Goal: Task Accomplishment & Management: Manage account settings

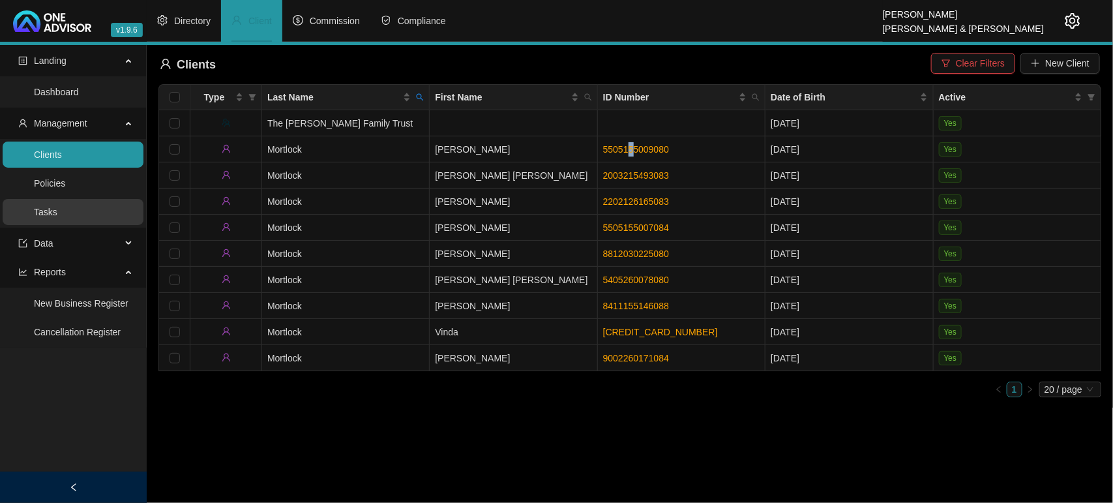
click at [50, 214] on link "Tasks" at bounding box center [45, 212] width 23 height 10
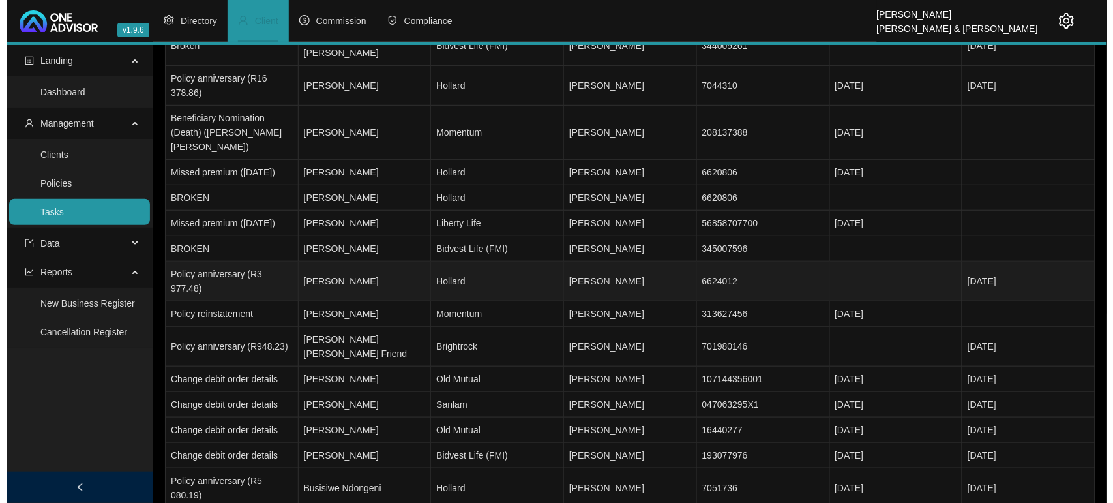
scroll to position [160, 0]
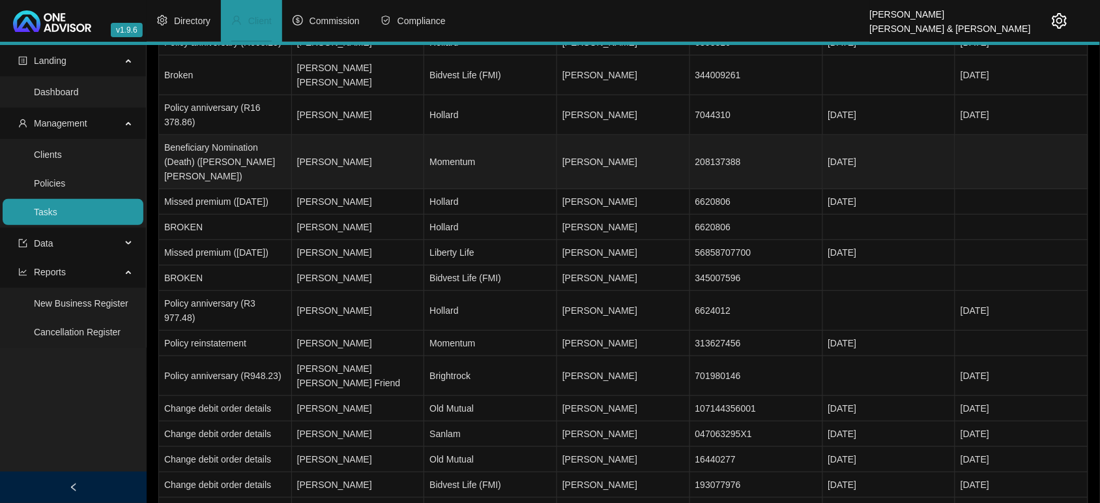
click at [330, 135] on td "[PERSON_NAME]" at bounding box center [358, 162] width 133 height 54
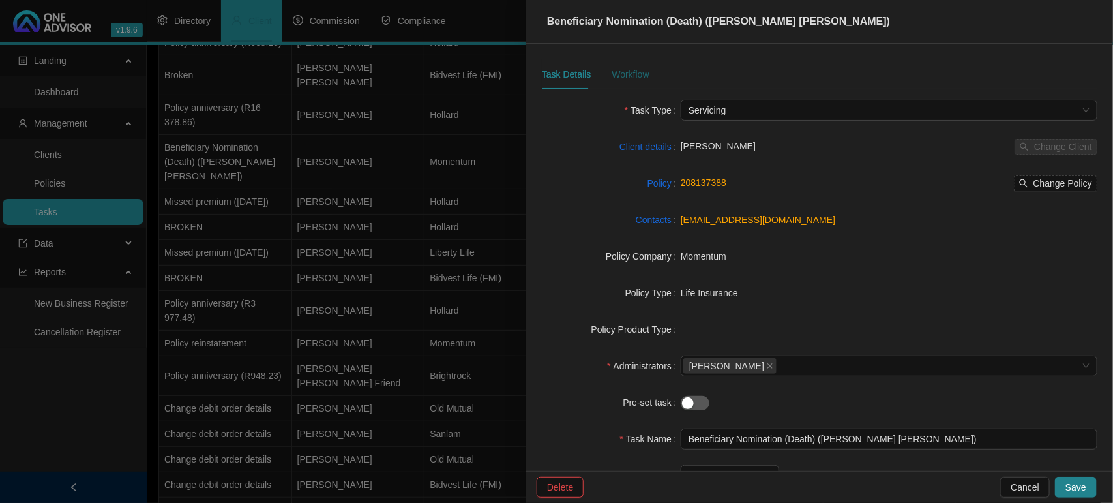
click at [633, 72] on div "Workflow" at bounding box center [629, 74] width 37 height 14
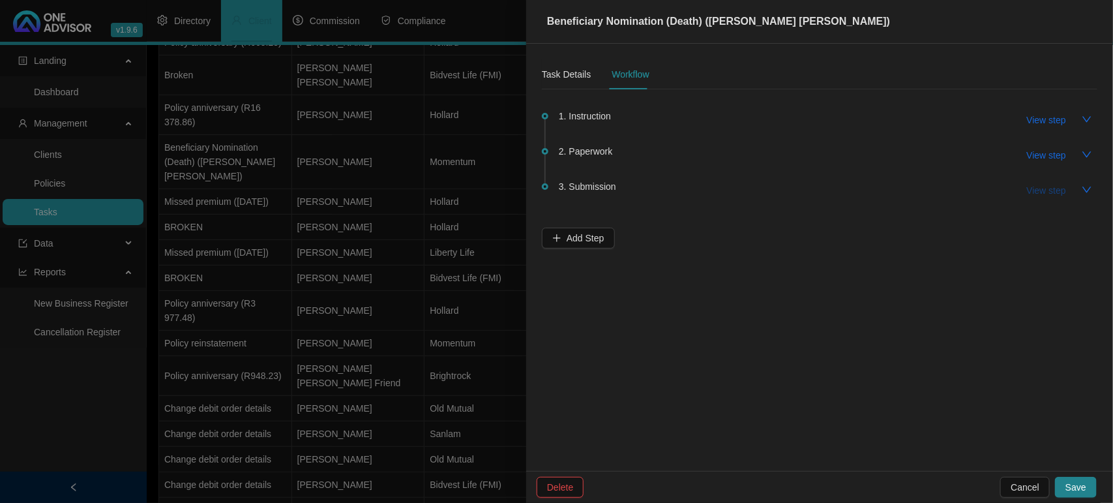
click at [1049, 186] on span "View step" at bounding box center [1046, 190] width 39 height 14
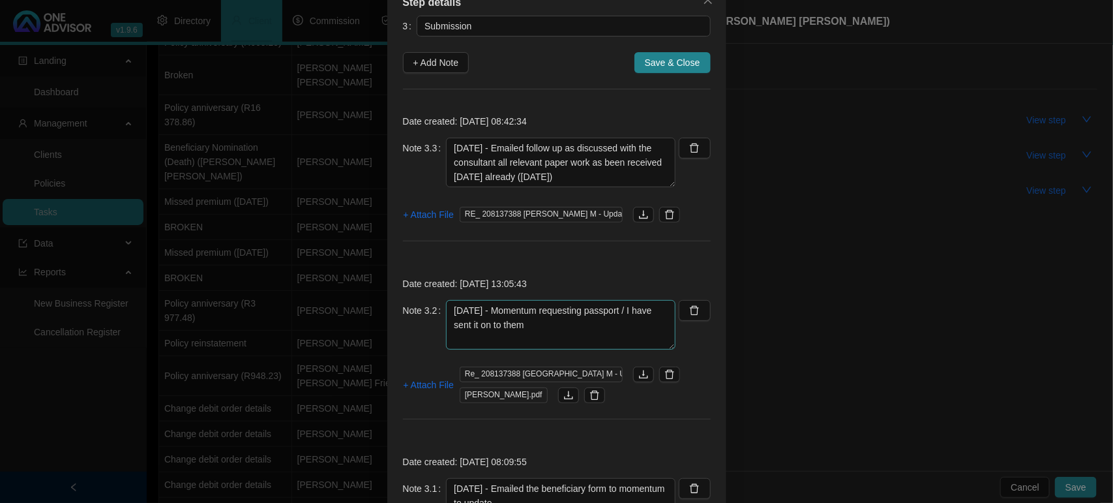
scroll to position [163, 0]
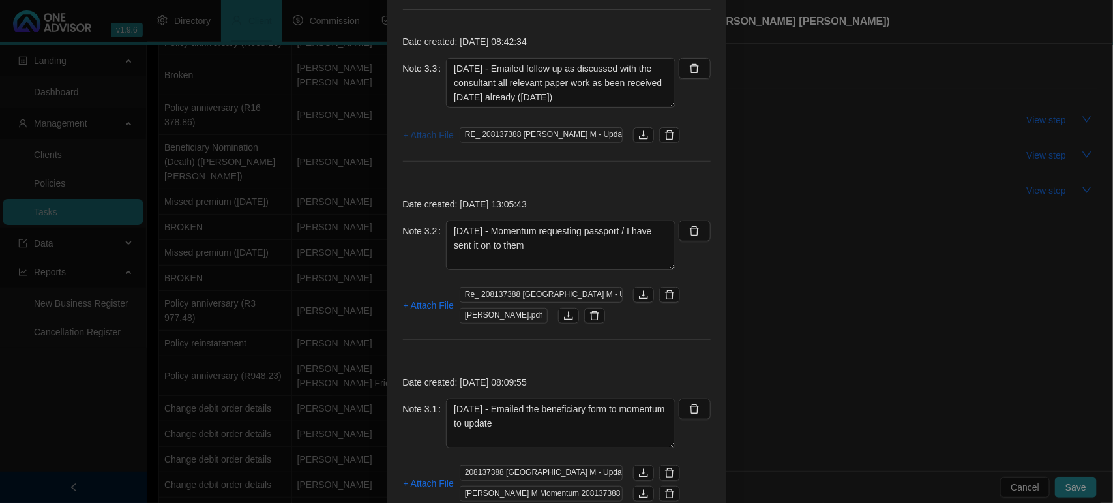
click at [413, 134] on span "+ Attach File" at bounding box center [428, 135] width 50 height 14
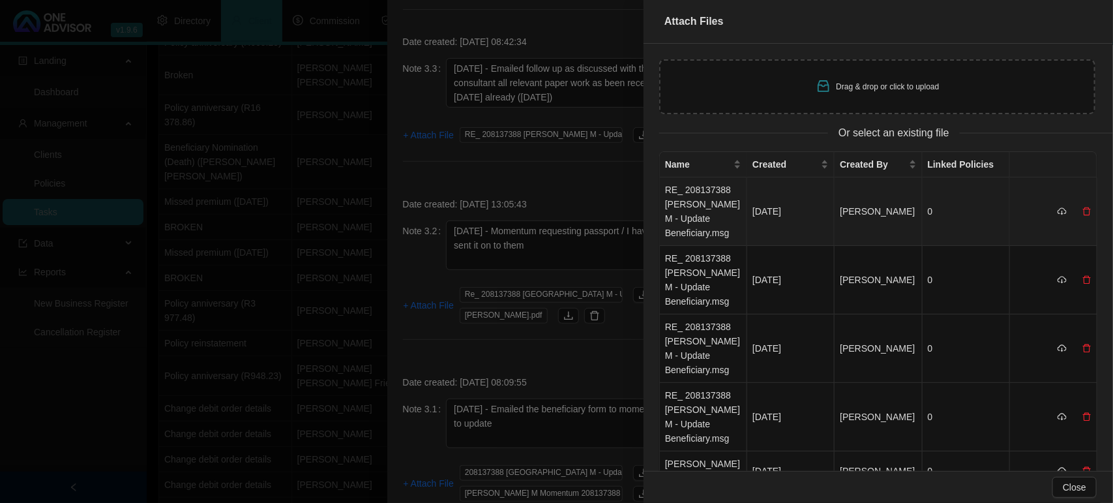
click at [686, 209] on td "RE_ 208137388 [PERSON_NAME] M - Update Beneficiary.msg" at bounding box center [703, 211] width 87 height 68
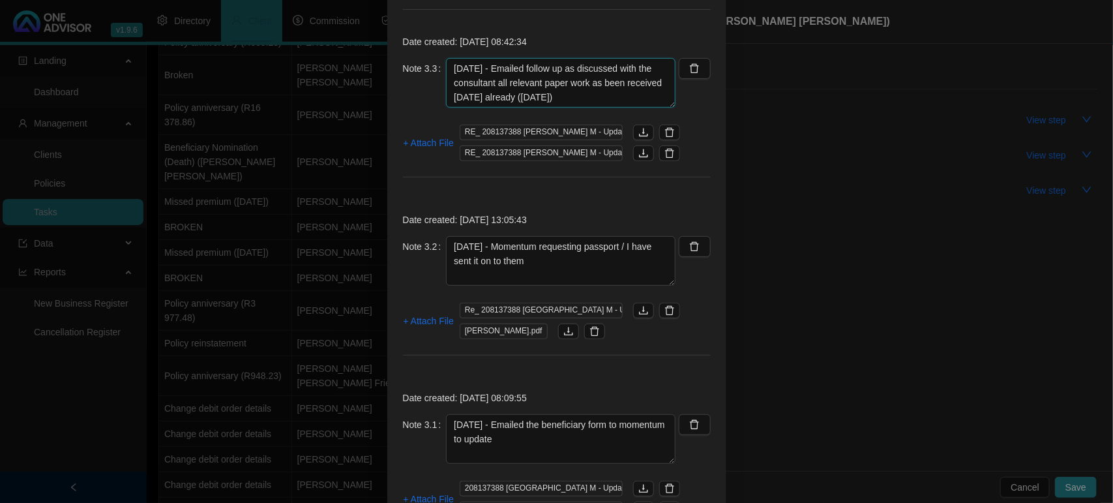
click at [618, 95] on textarea "[DATE] - Emailed follow up as discussed with the consultant all relevant paper …" at bounding box center [560, 83] width 229 height 50
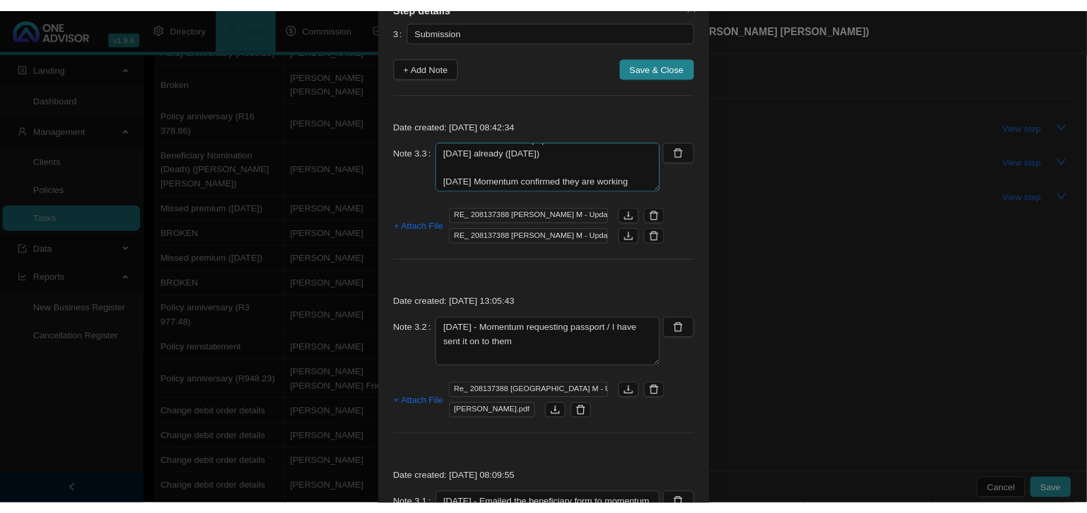
scroll to position [39, 0]
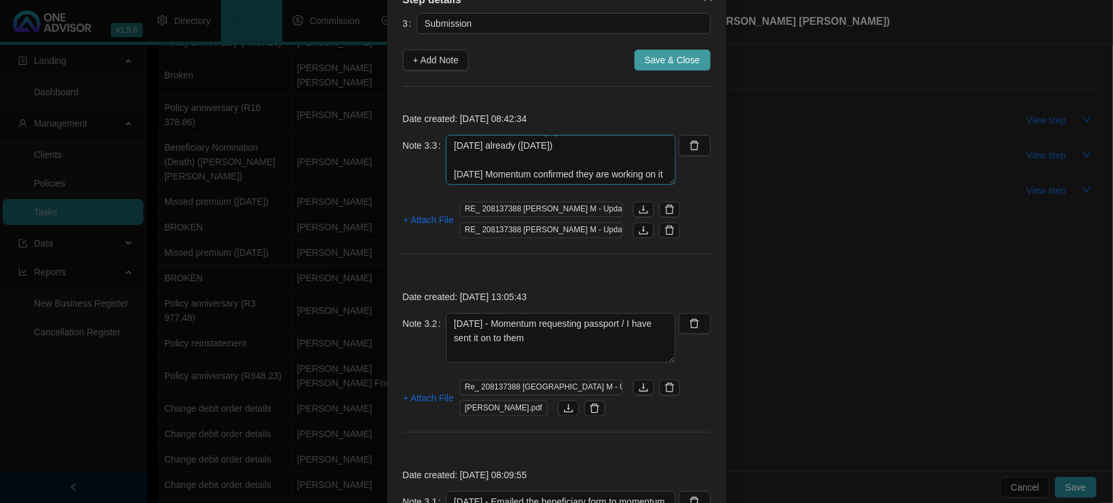
type textarea "[DATE] - Emailed follow up as discussed with the consultant all relevant paper …"
click at [695, 57] on button "Save & Close" at bounding box center [672, 60] width 76 height 21
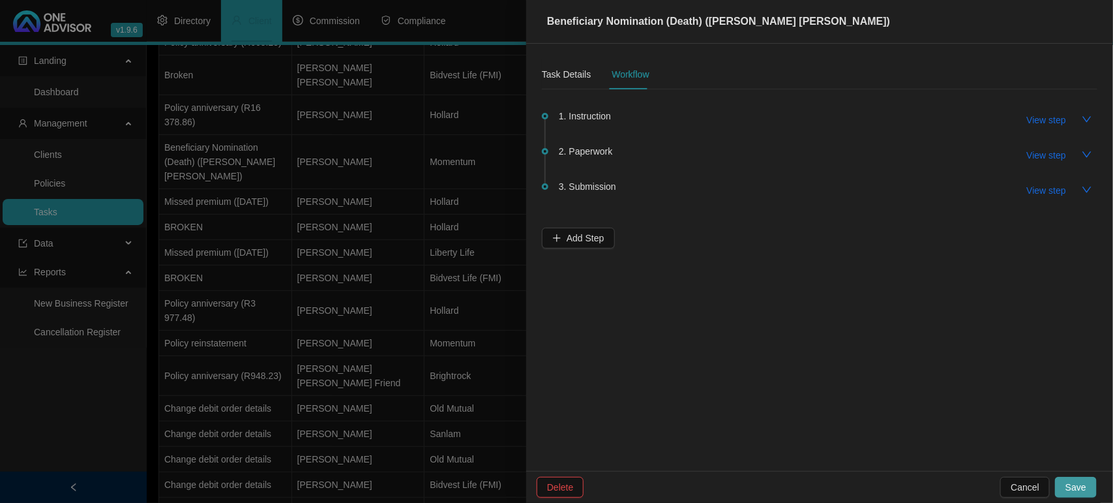
click at [1079, 486] on span "Save" at bounding box center [1075, 487] width 21 height 14
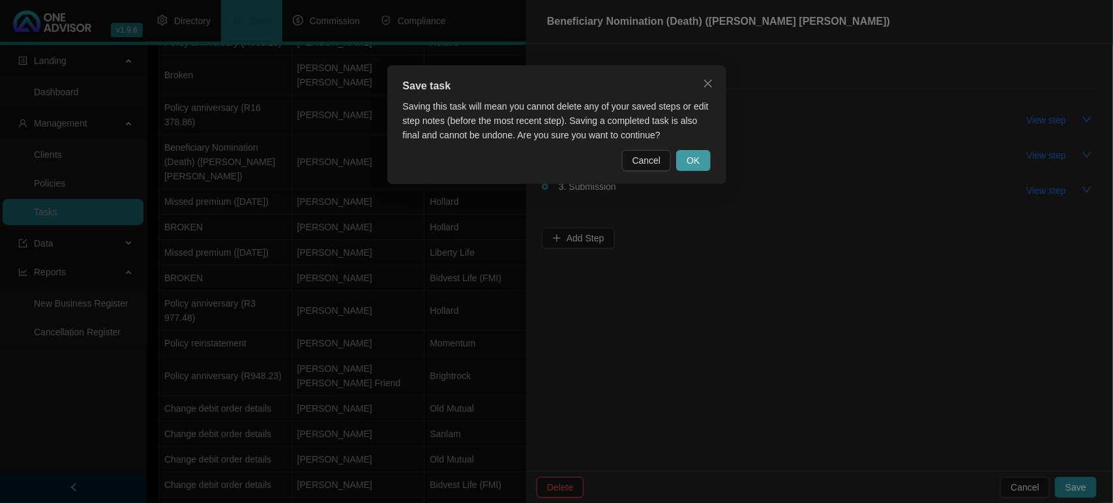
click at [685, 158] on button "OK" at bounding box center [693, 160] width 34 height 21
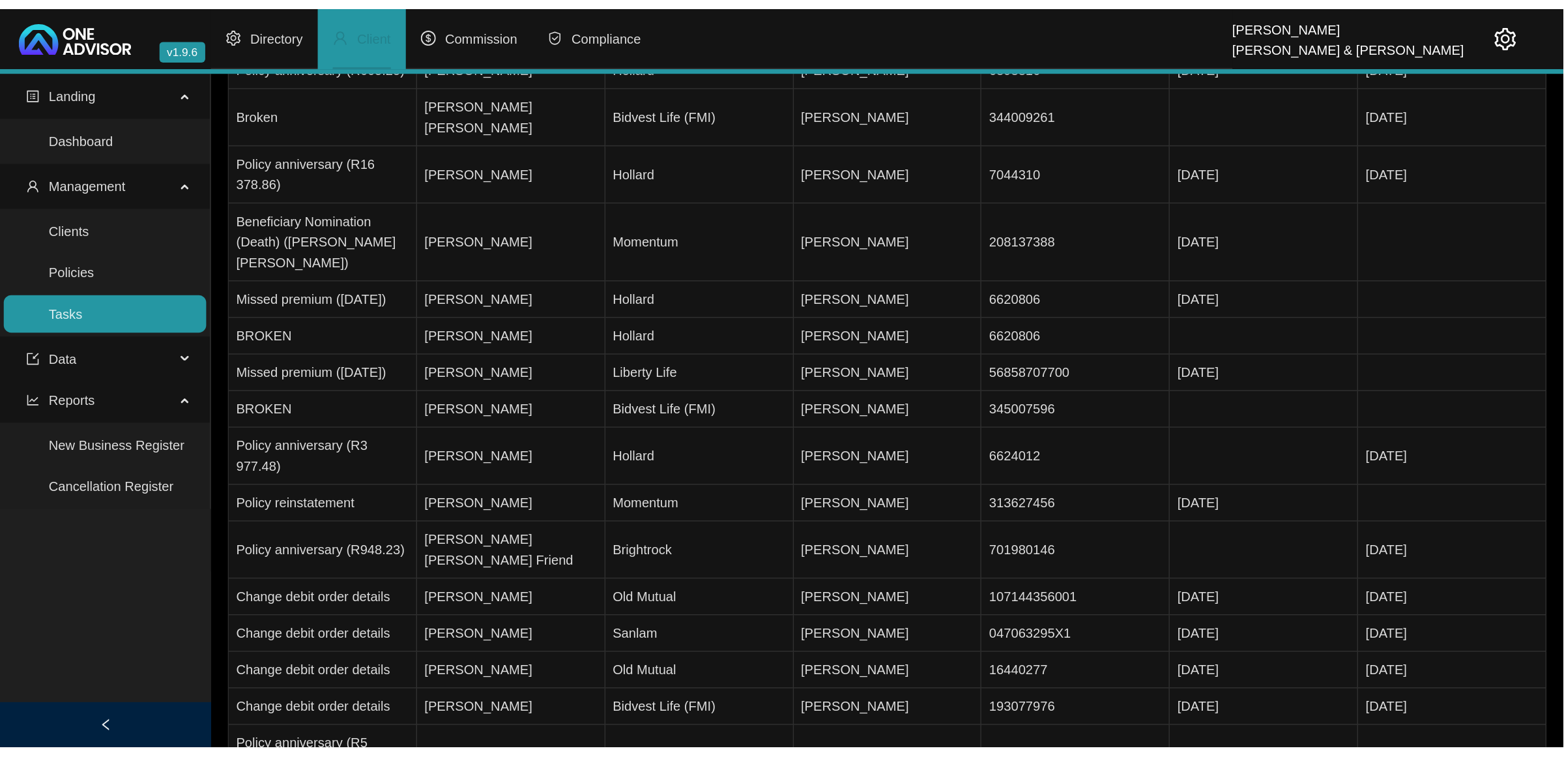
scroll to position [0, 0]
